Goal: Check status: Check status

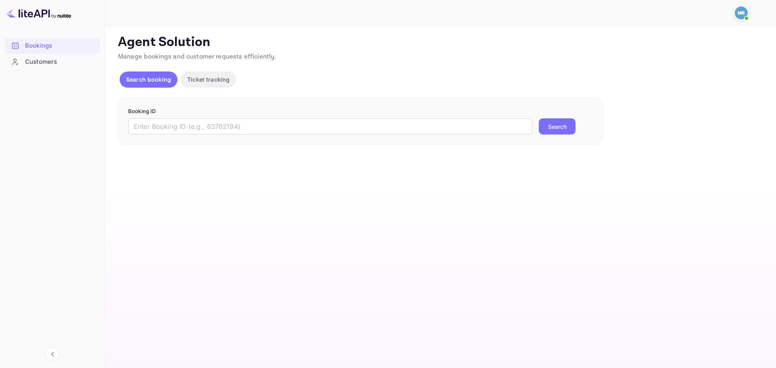
drag, startPoint x: 189, startPoint y: 130, endPoint x: 202, endPoint y: 135, distance: 13.4
click at [189, 130] on input "text" at bounding box center [330, 126] width 404 height 16
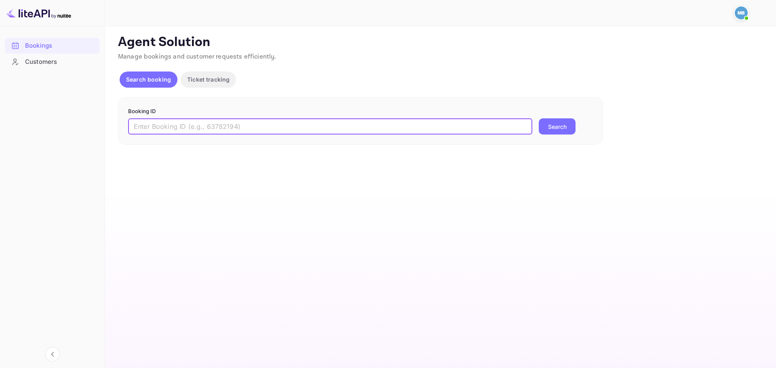
paste input "xl9KcOtdJ"
type input "xl9KcOtdJ"
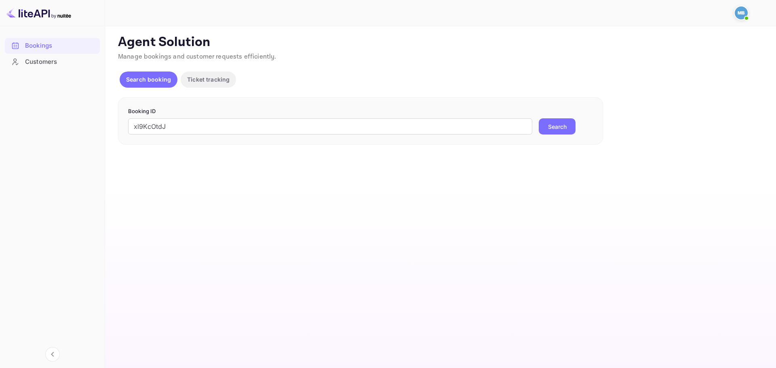
click at [550, 129] on button "Search" at bounding box center [557, 126] width 37 height 16
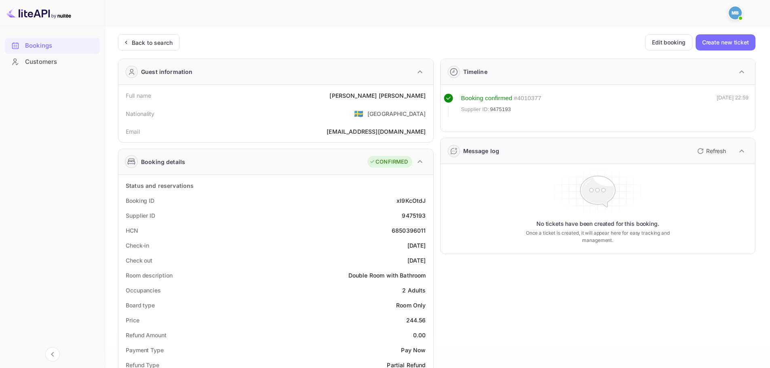
click at [415, 214] on div "9475193" at bounding box center [414, 215] width 24 height 8
copy div "9475193"
